Goal: Information Seeking & Learning: Learn about a topic

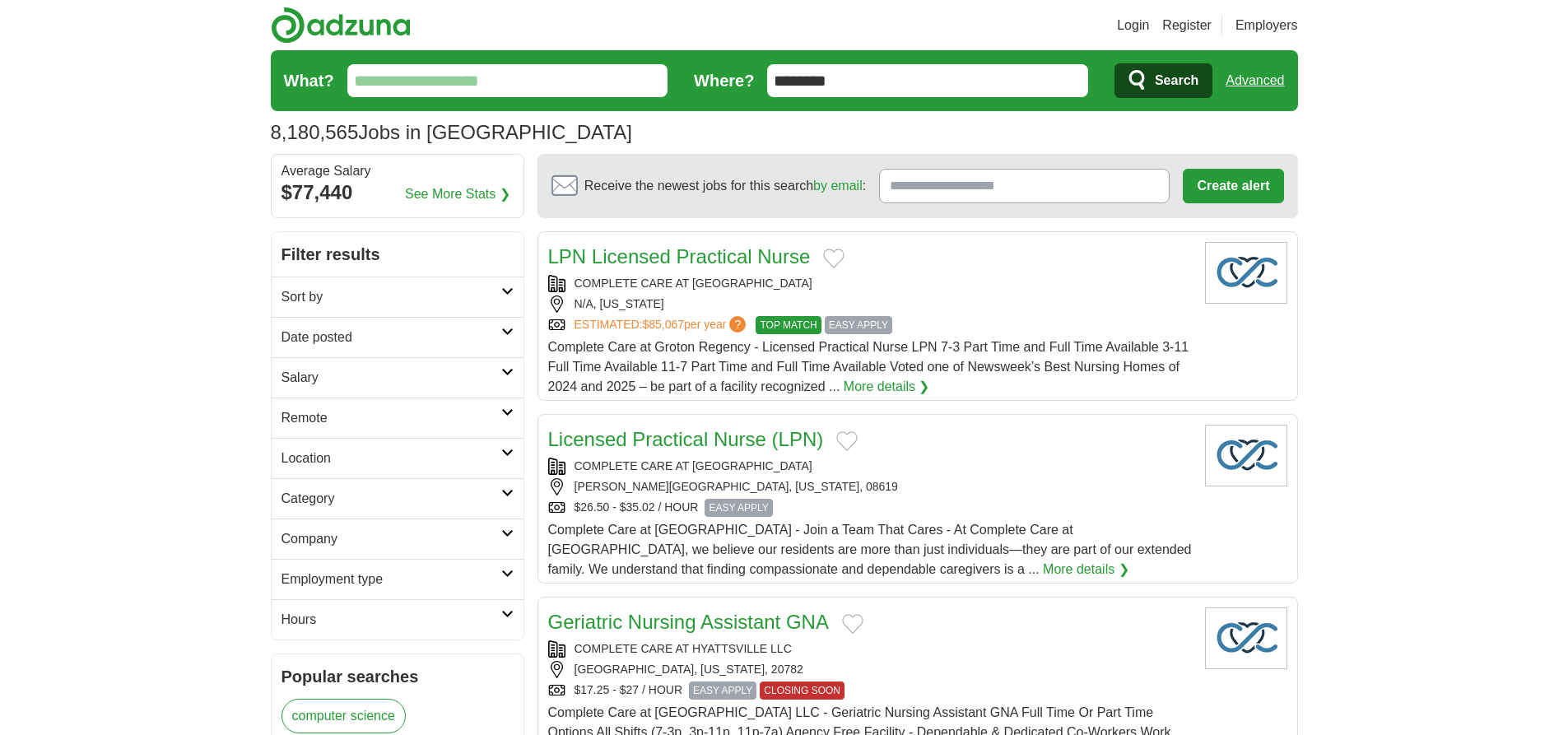
type input "********"
click at [1255, 81] on link "Advanced" at bounding box center [1256, 81] width 59 height 33
